Goal: Find specific page/section: Find specific page/section

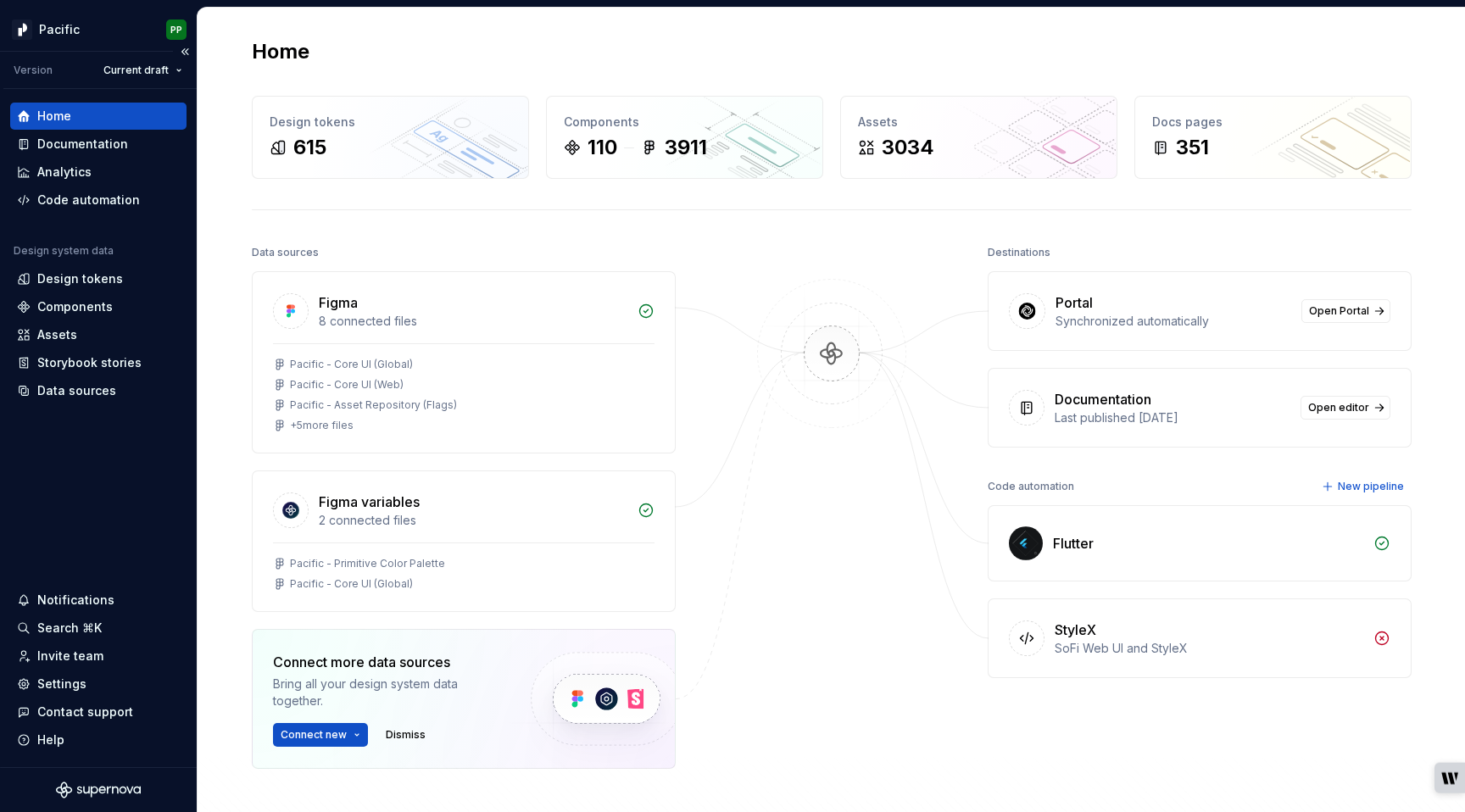
click at [14, 9] on div "Pacific PP" at bounding box center [98, 30] width 197 height 44
click at [74, 26] on html "Pacific PP Version Current draft Home Documentation Analytics Code automation D…" at bounding box center [732, 406] width 1465 height 812
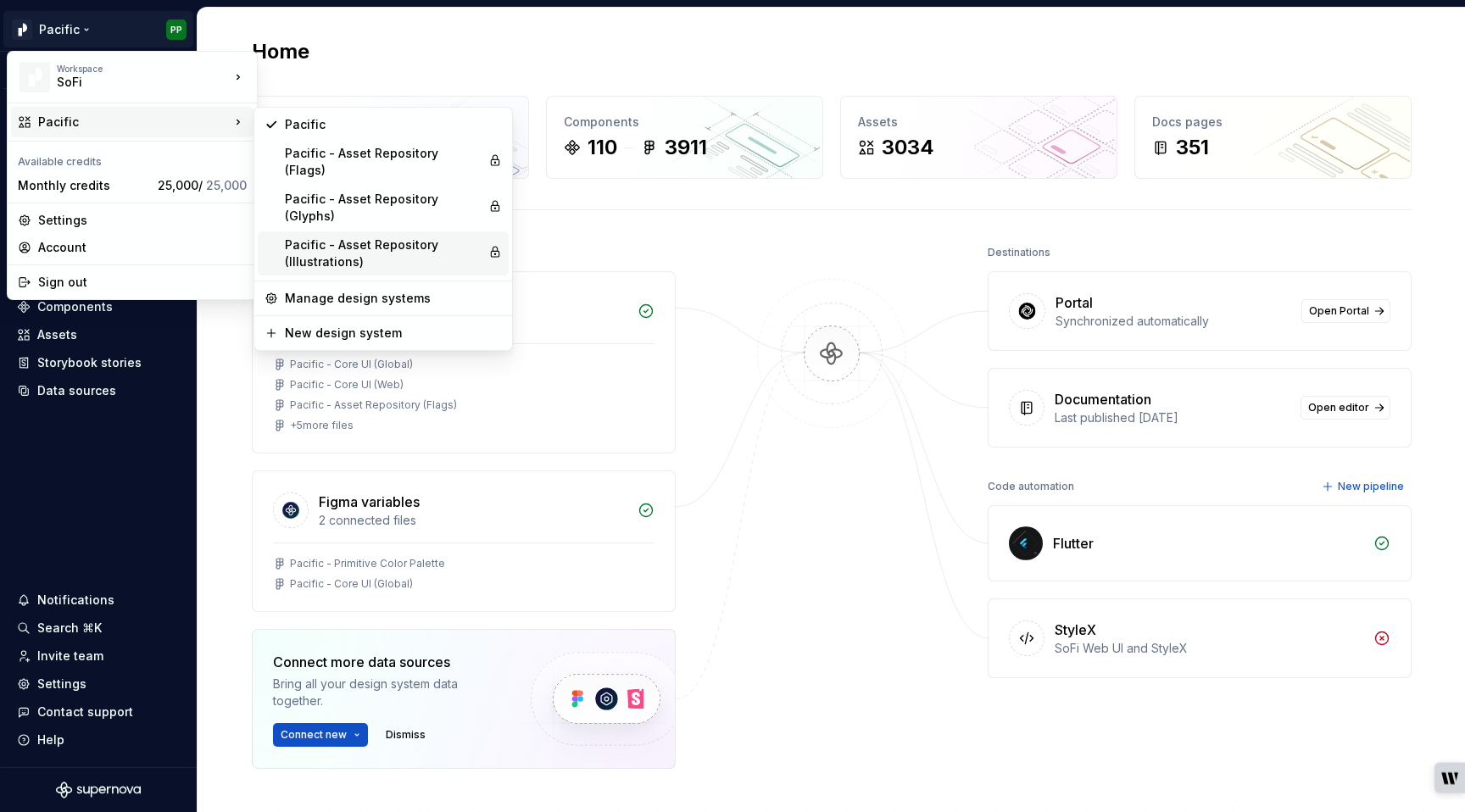
click at [361, 237] on div "Pacific - Asset Repository (Illustrations)" at bounding box center [383, 254] width 197 height 34
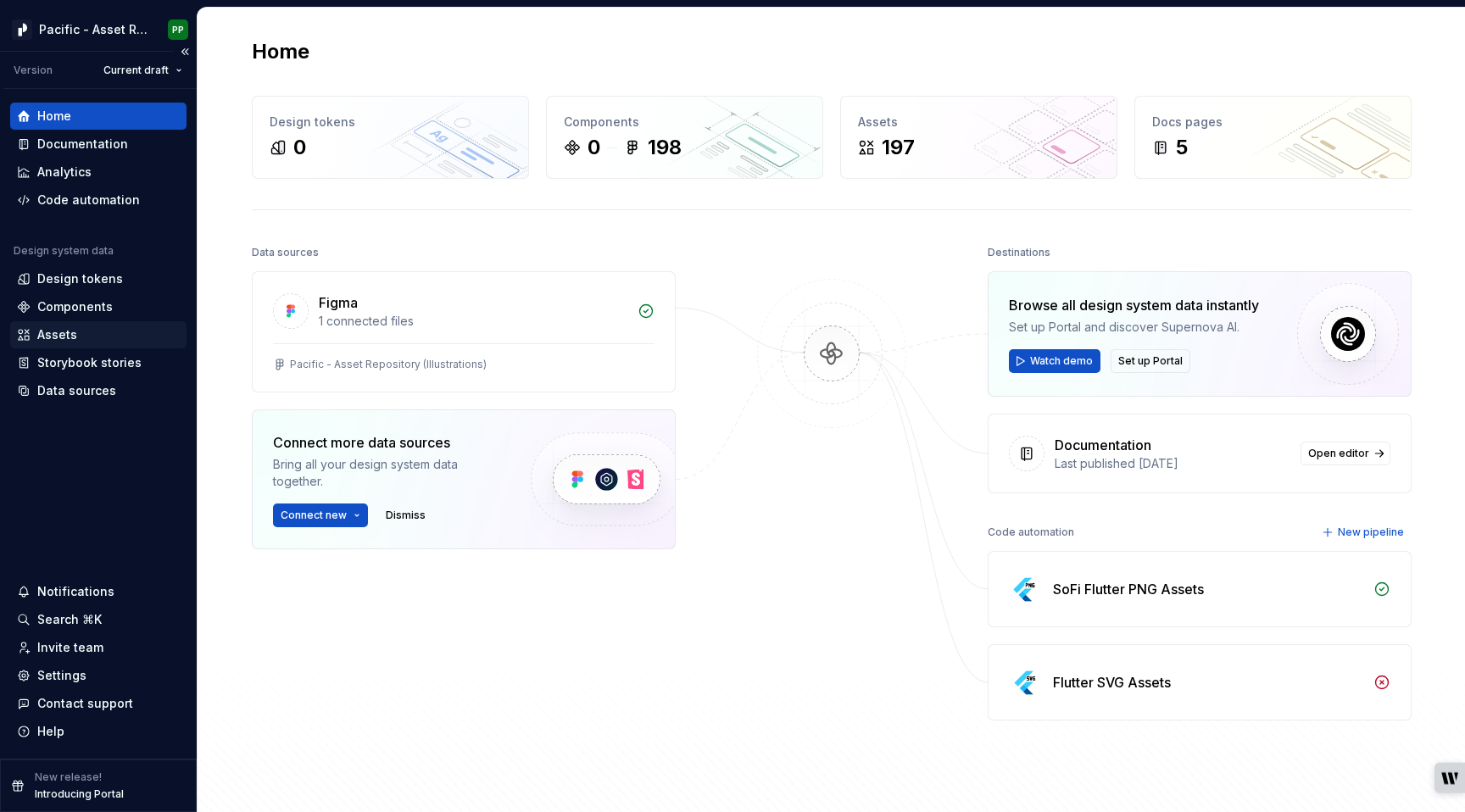
click at [63, 333] on div "Assets" at bounding box center [57, 335] width 40 height 17
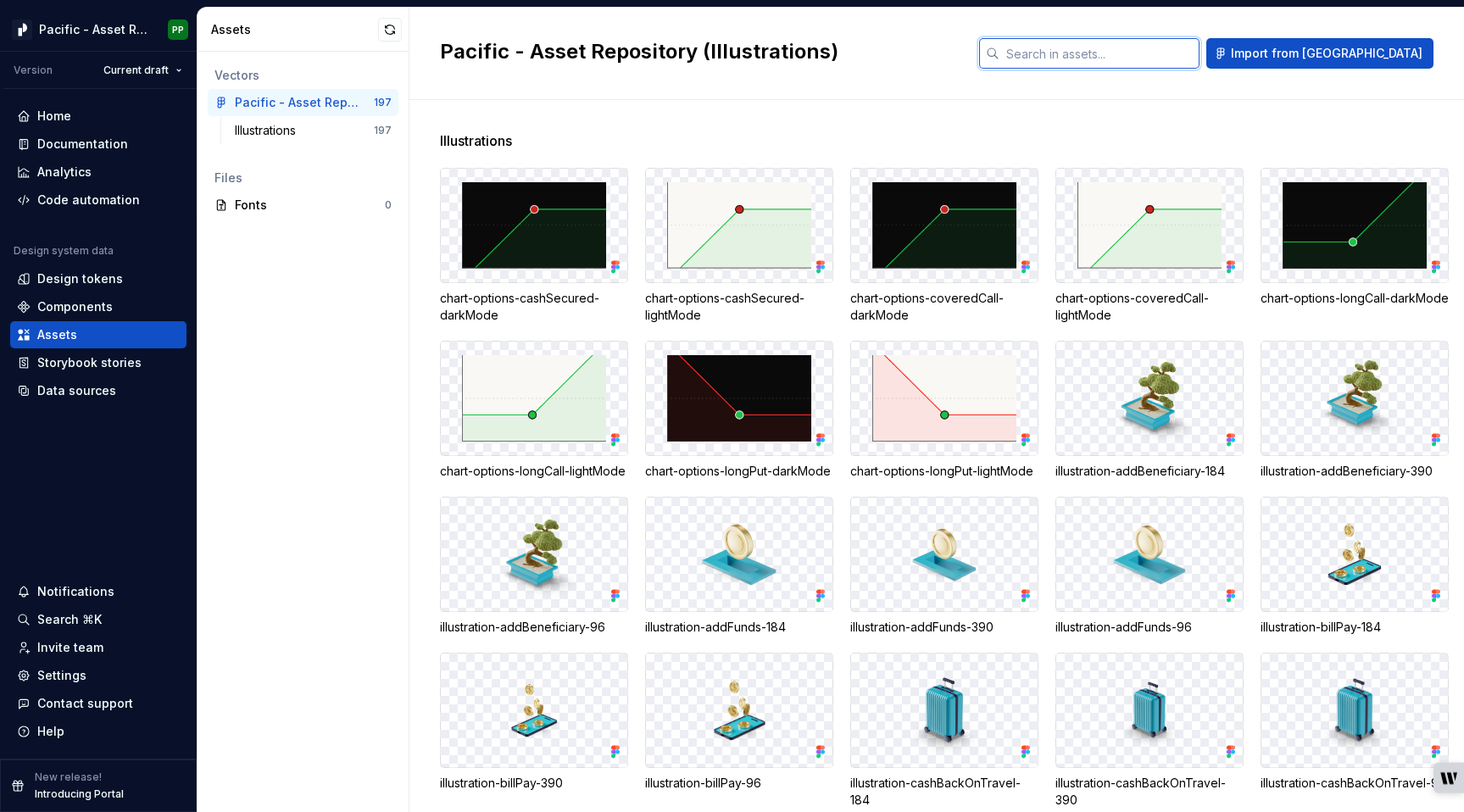
click at [1200, 44] on input "text" at bounding box center [1099, 54] width 200 height 31
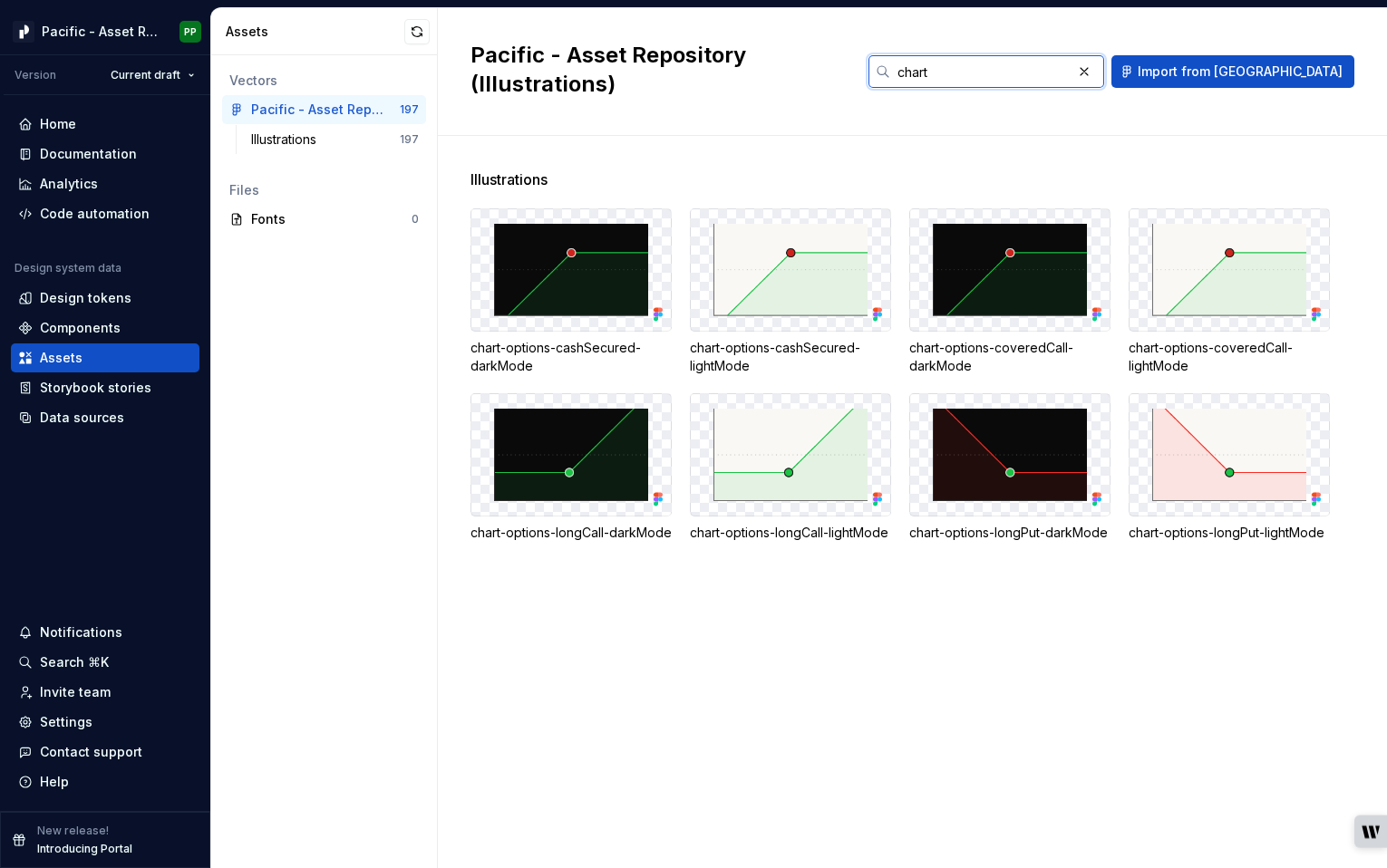
type input "chart"
